Goal: Find specific page/section: Find specific page/section

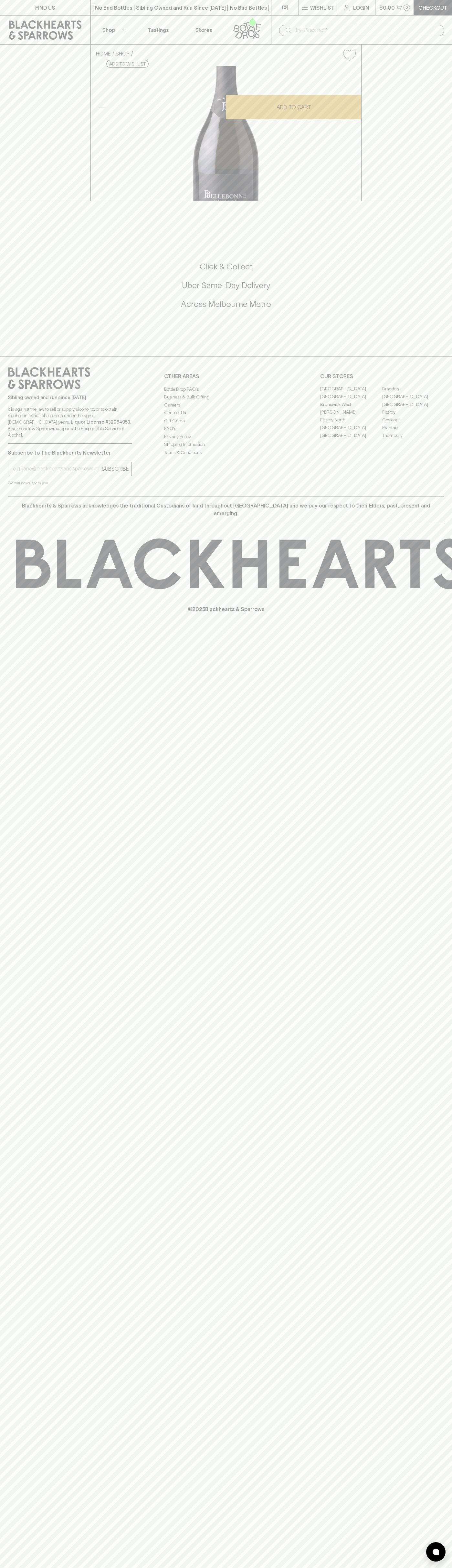
click at [203, 29] on p "Stores" at bounding box center [203, 30] width 17 height 8
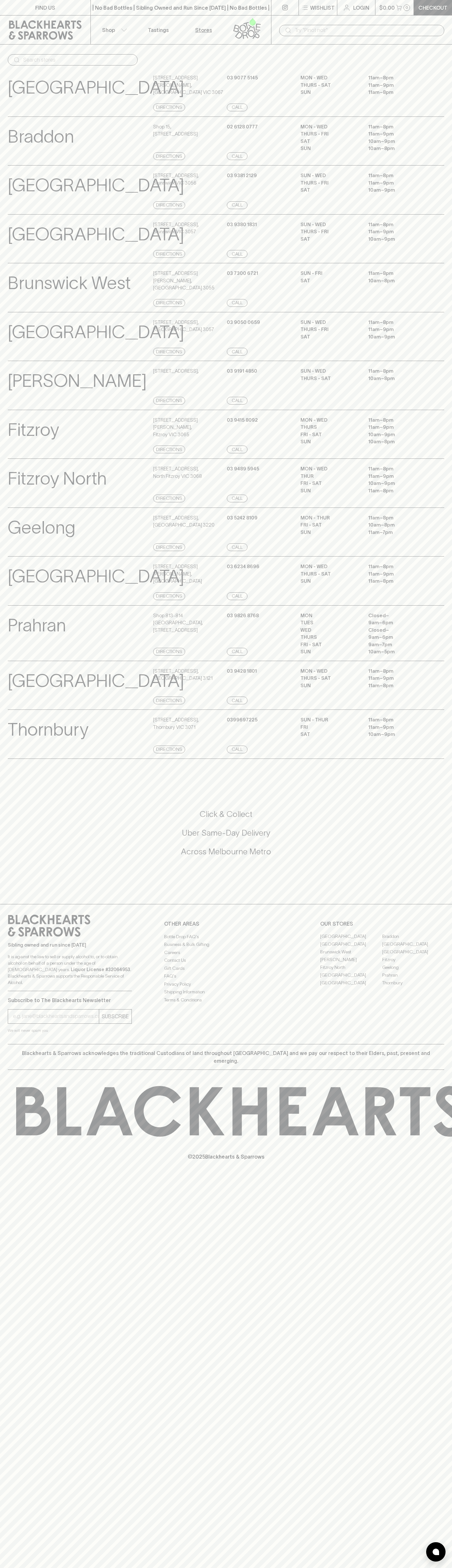
click at [447, 410] on div "[PERSON_NAME][GEOGRAPHIC_DATA] Store Details [STREET_ADDRESS][GEOGRAPHIC_DATA] …" at bounding box center [226, 385] width 452 height 49
click at [54, 1567] on html "FIND US | No Bad Bottles | Sibling Owned and Run Since [DATE] | No Bad Bottles …" at bounding box center [226, 784] width 452 height 1568
click at [13, 492] on p "Fitzroy North" at bounding box center [57, 478] width 99 height 27
